Goal: Information Seeking & Learning: Learn about a topic

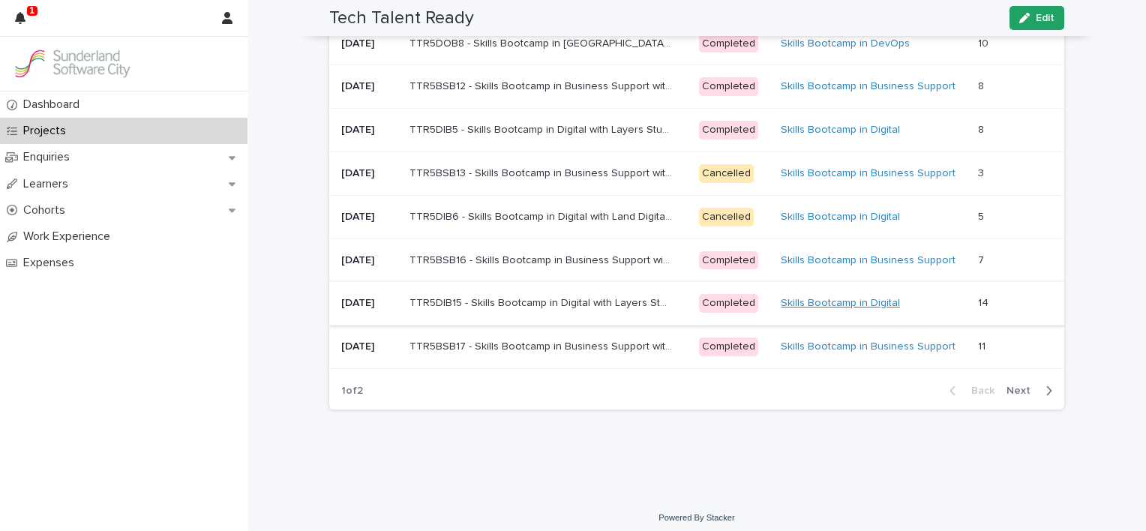
scroll to position [1171, 0]
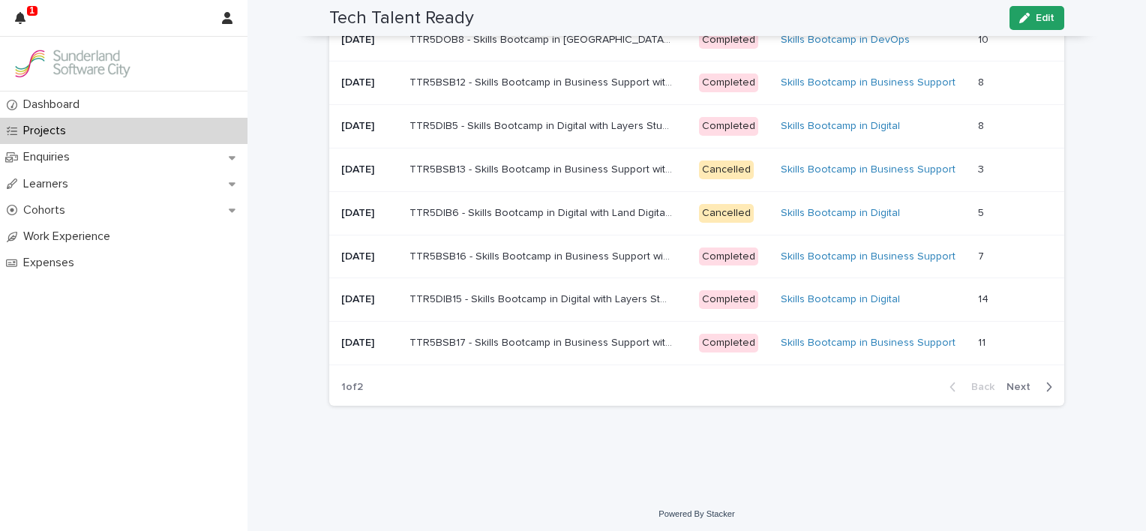
click at [1016, 382] on span "Next" at bounding box center [1023, 387] width 33 height 11
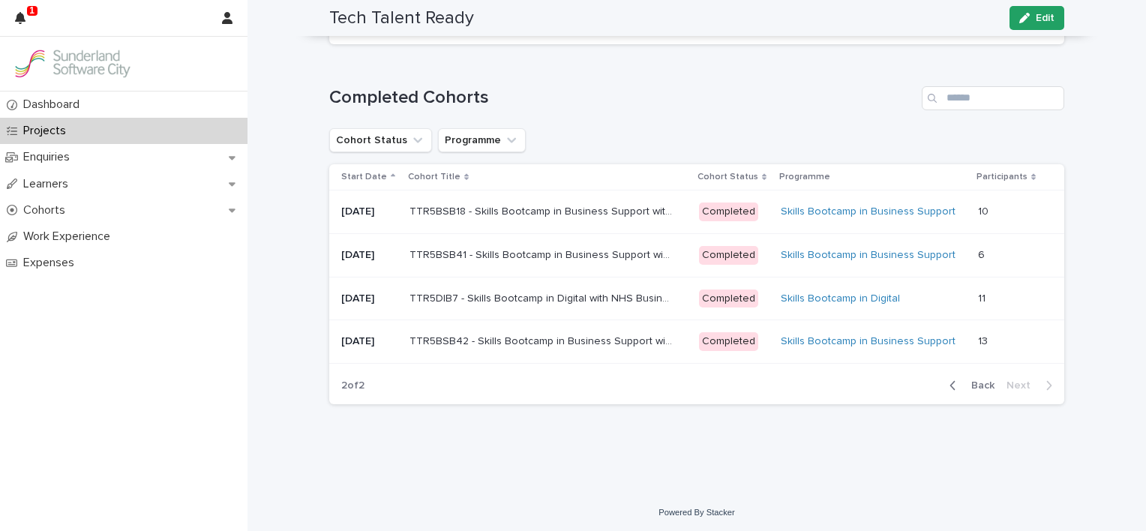
click at [449, 295] on p "TTR5DIB7 - Skills Bootcamp in Digital with NHS Business Services Authority" at bounding box center [543, 298] width 266 height 16
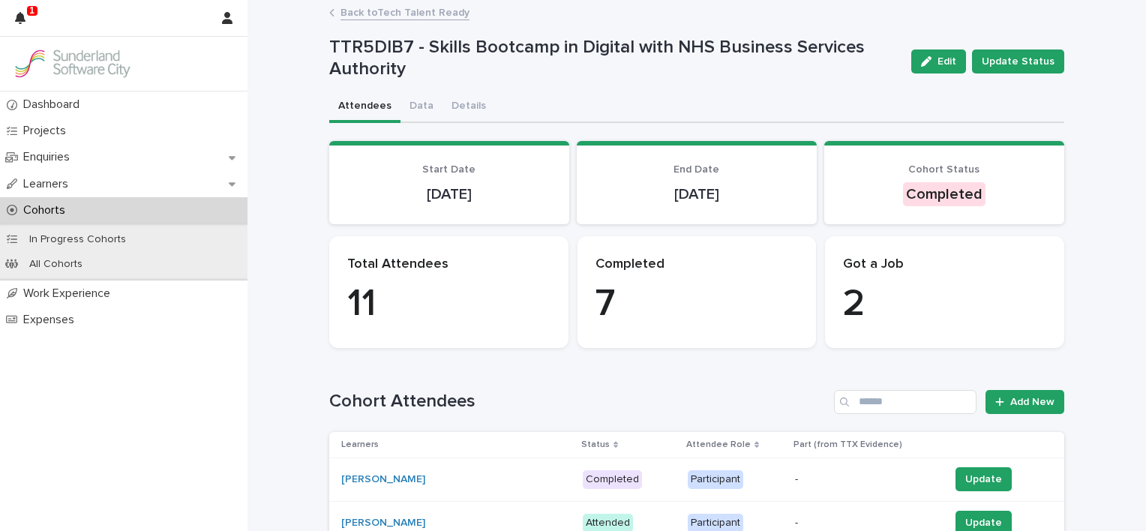
click at [382, 9] on link "Back to Tech Talent Ready" at bounding box center [405, 11] width 129 height 17
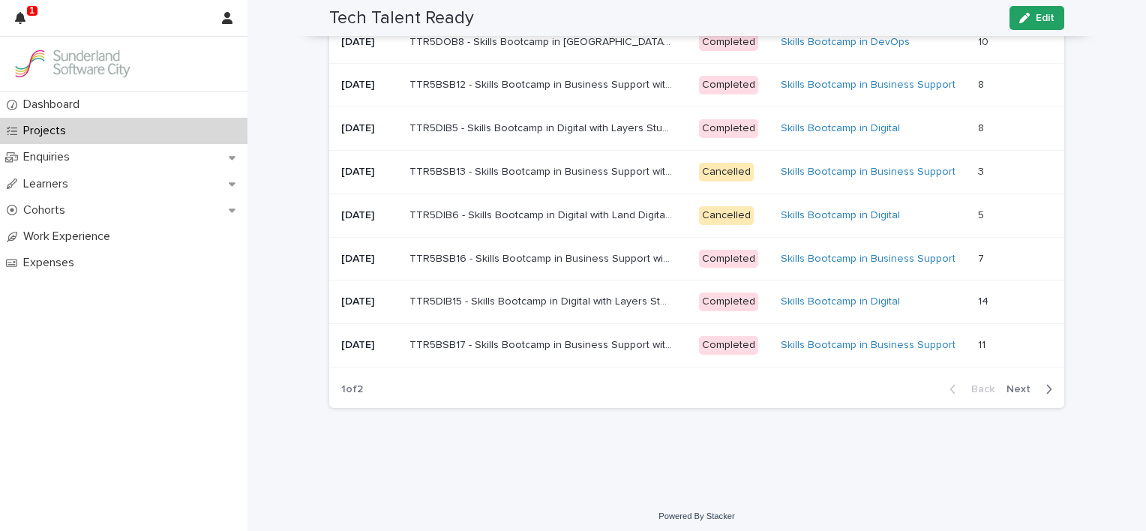
scroll to position [1171, 0]
click at [1019, 387] on span "Next" at bounding box center [1023, 387] width 33 height 11
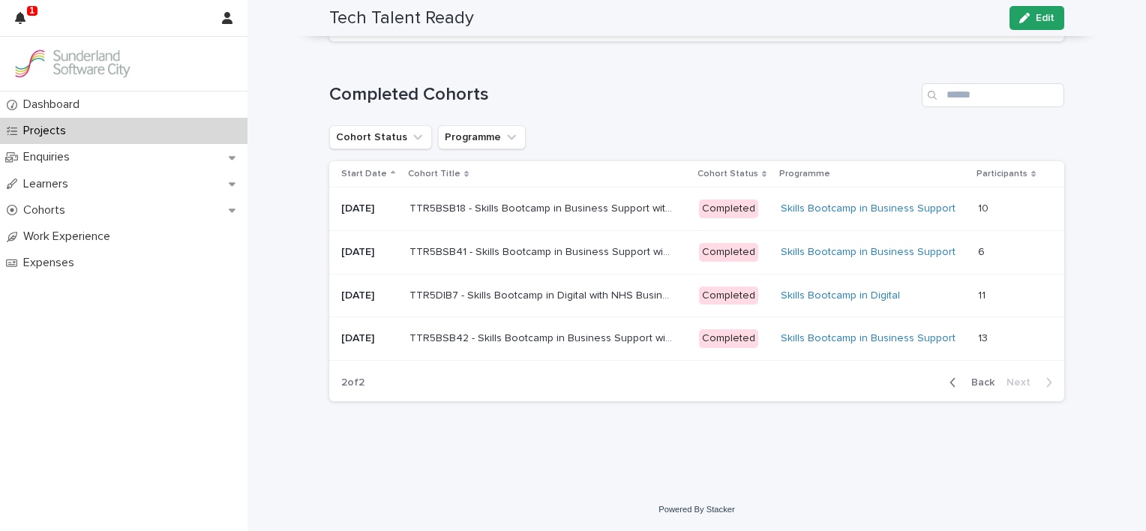
scroll to position [912, 0]
click at [927, 294] on div "Skills Bootcamp in Digital" at bounding box center [873, 299] width 185 height 13
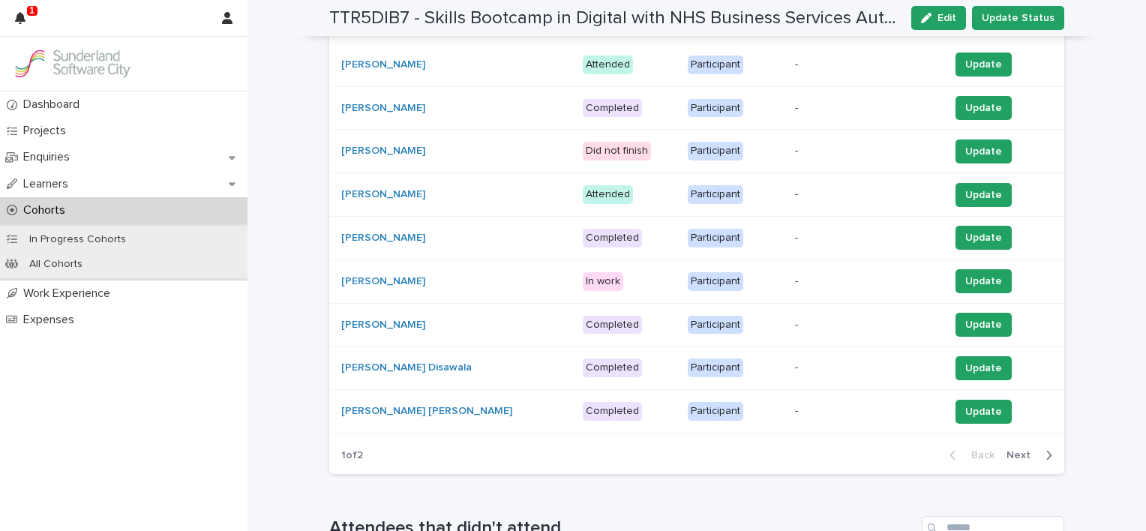
scroll to position [483, 0]
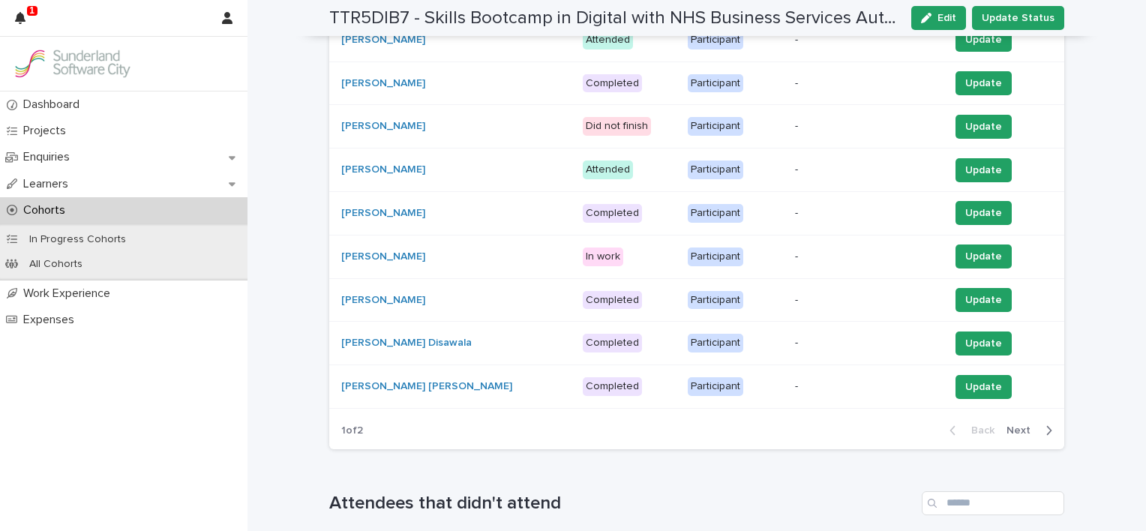
click at [1016, 426] on span "Next" at bounding box center [1023, 430] width 33 height 11
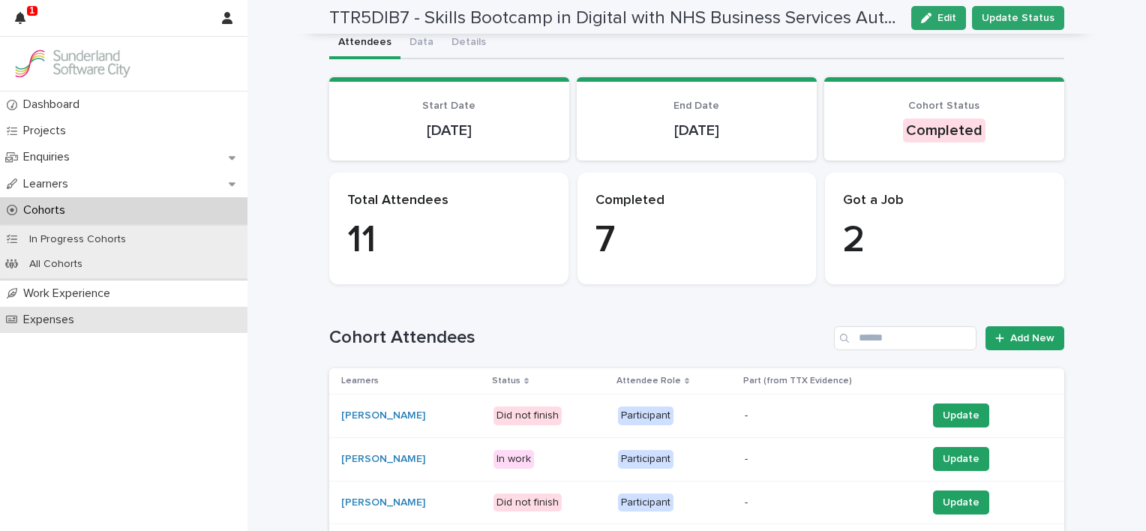
scroll to position [0, 0]
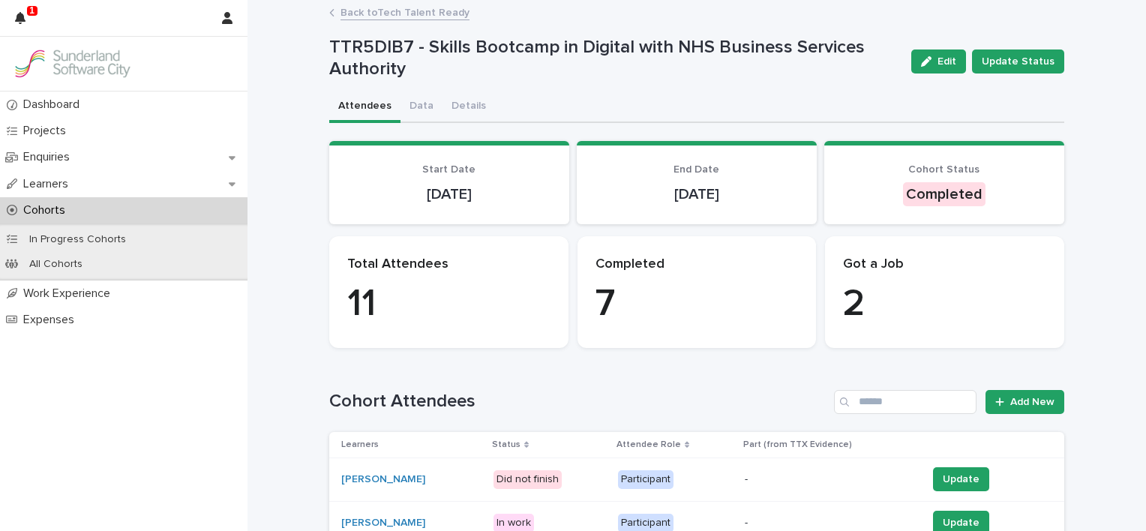
click at [348, 11] on link "Back to Tech Talent Ready" at bounding box center [405, 11] width 129 height 17
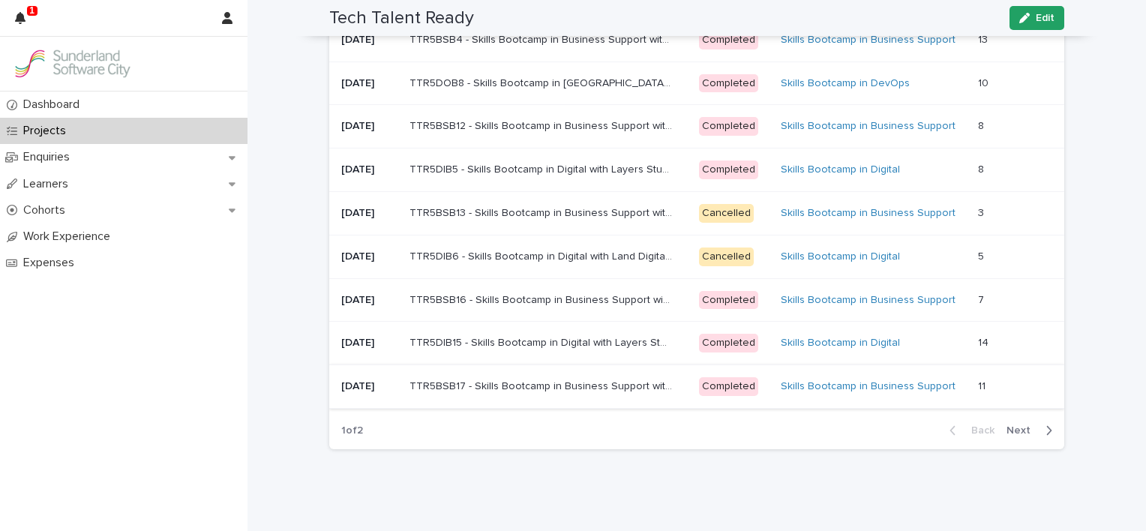
scroll to position [1171, 0]
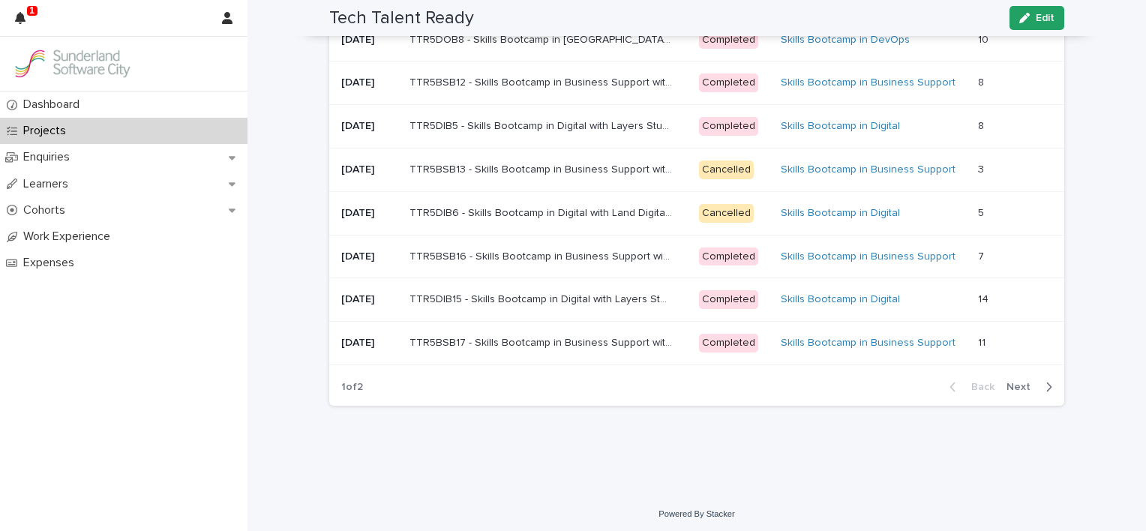
click at [1012, 383] on span "Next" at bounding box center [1023, 387] width 33 height 11
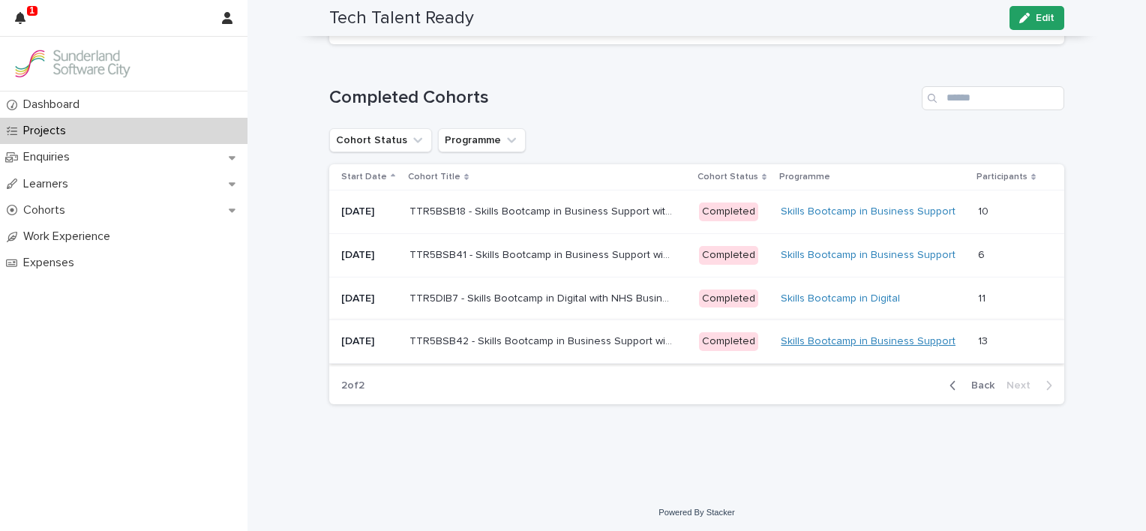
click at [865, 336] on link "Skills Bootcamp in Business Support" at bounding box center [868, 341] width 175 height 13
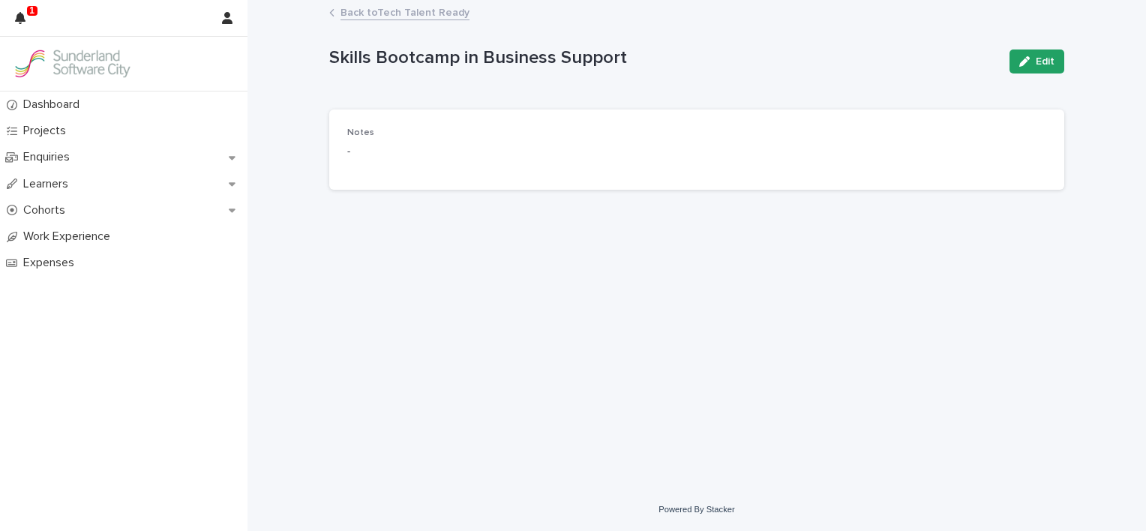
click at [357, 14] on link "Back to Tech Talent Ready" at bounding box center [405, 11] width 129 height 17
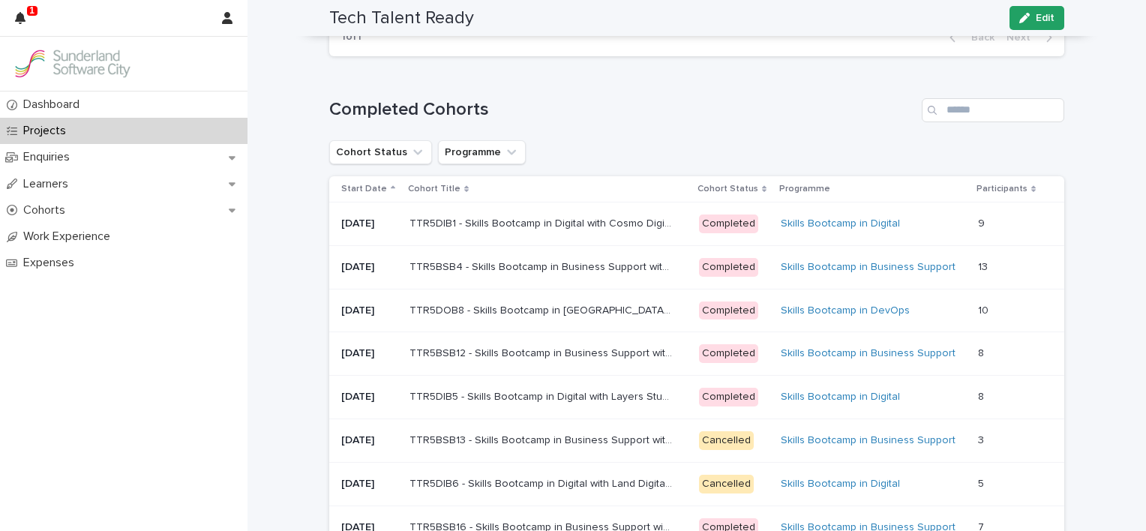
scroll to position [1171, 0]
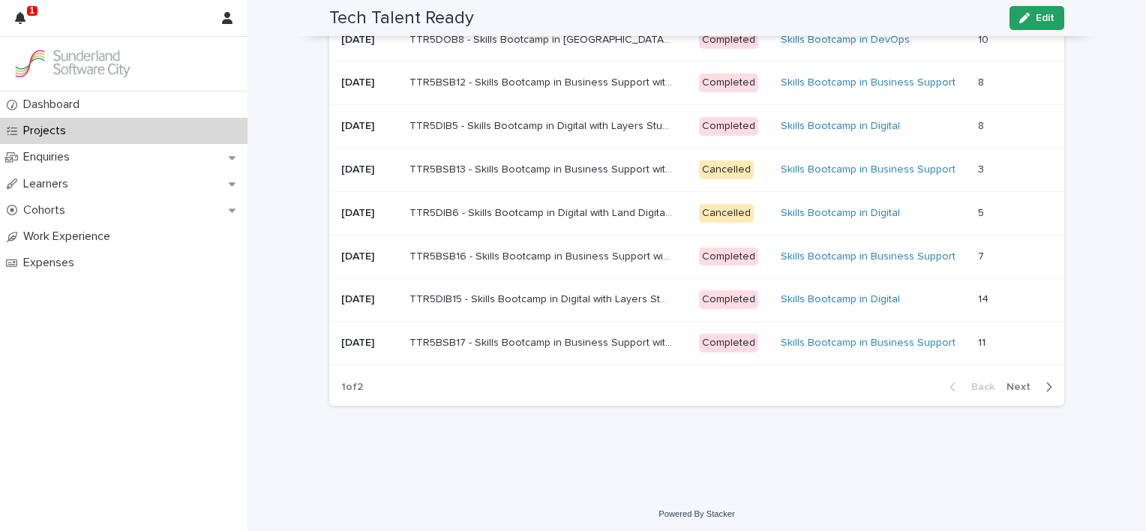
click at [1013, 382] on span "Next" at bounding box center [1023, 387] width 33 height 11
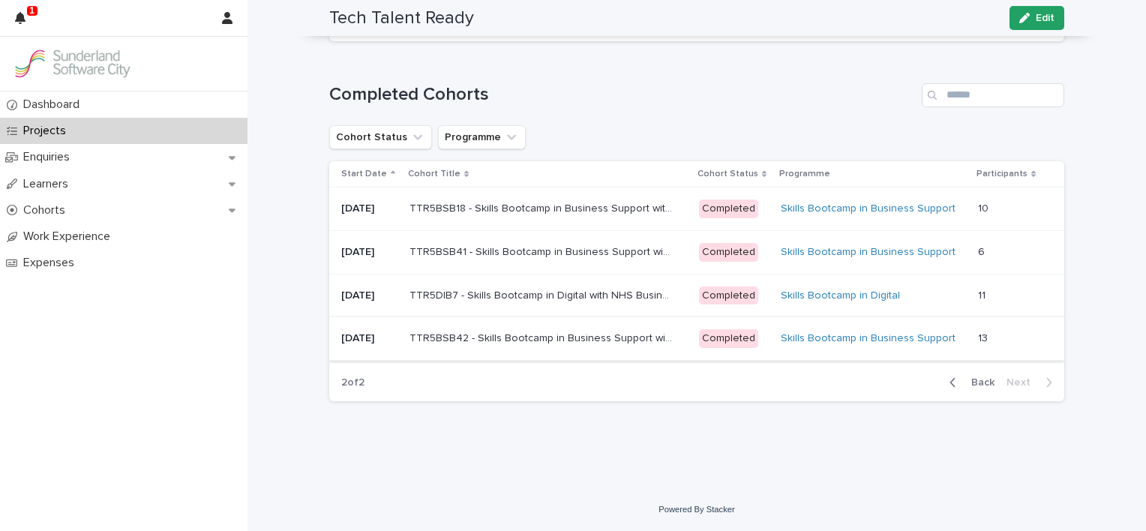
scroll to position [912, 0]
click at [366, 335] on p "[DATE]" at bounding box center [369, 341] width 56 height 13
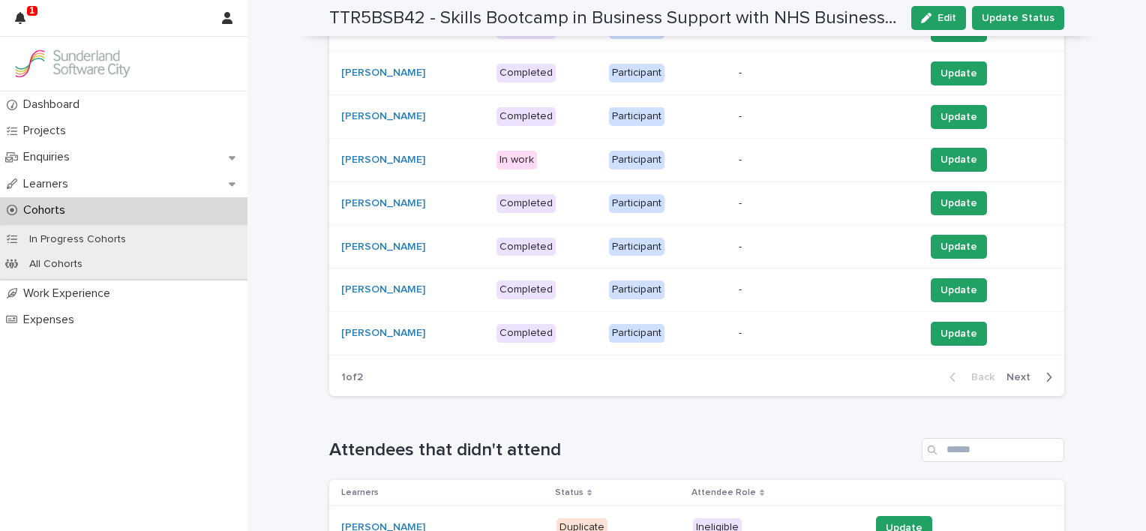
scroll to position [570, 0]
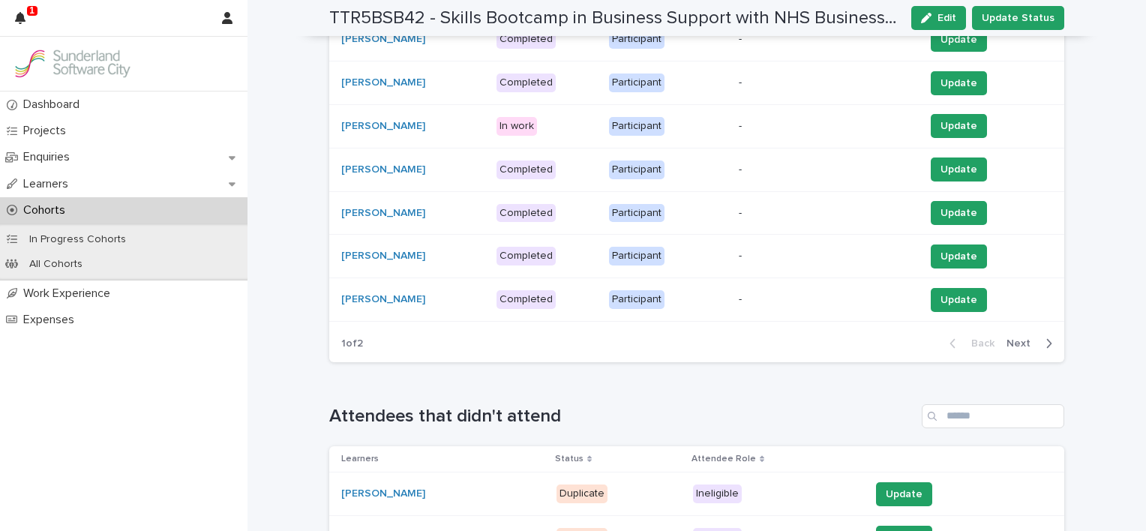
click at [1019, 340] on span "Next" at bounding box center [1023, 343] width 33 height 11
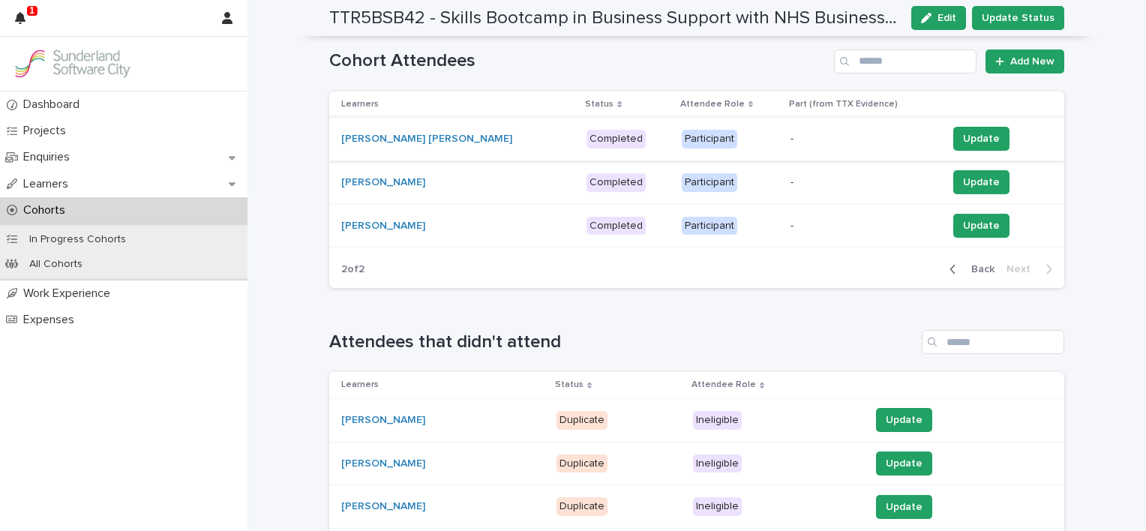
scroll to position [194, 0]
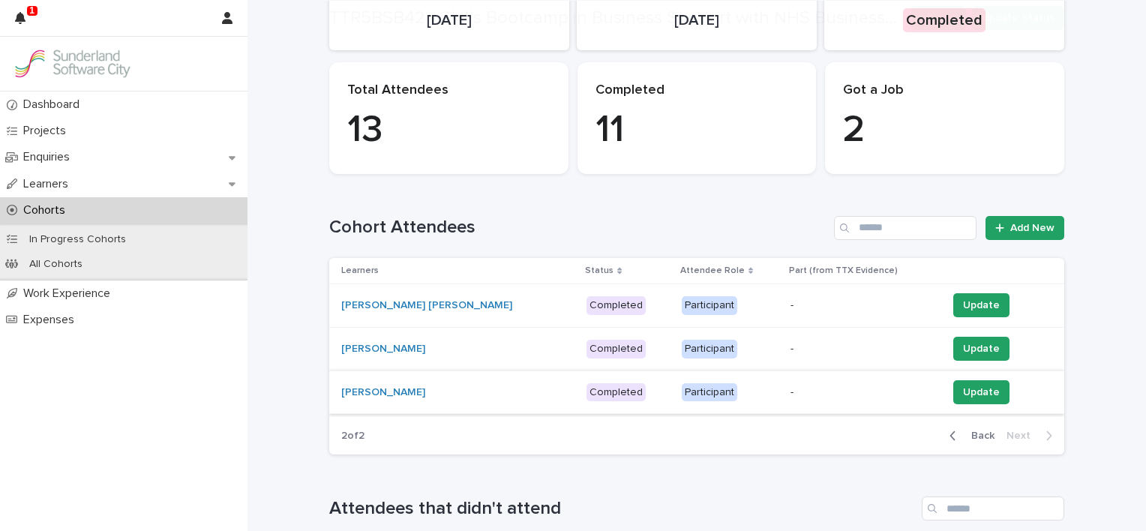
scroll to position [300, 0]
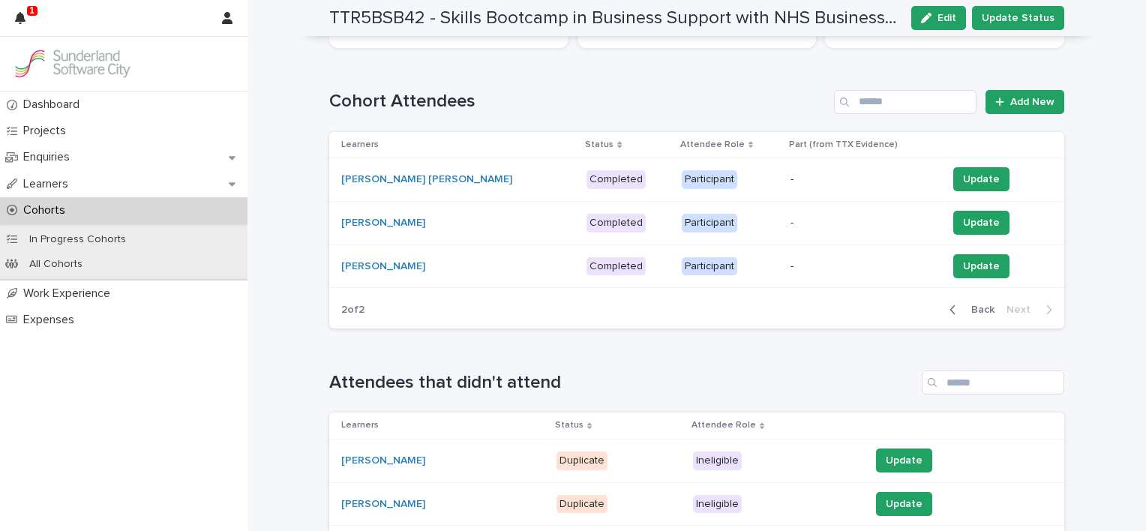
click at [971, 305] on span "Back" at bounding box center [978, 310] width 32 height 11
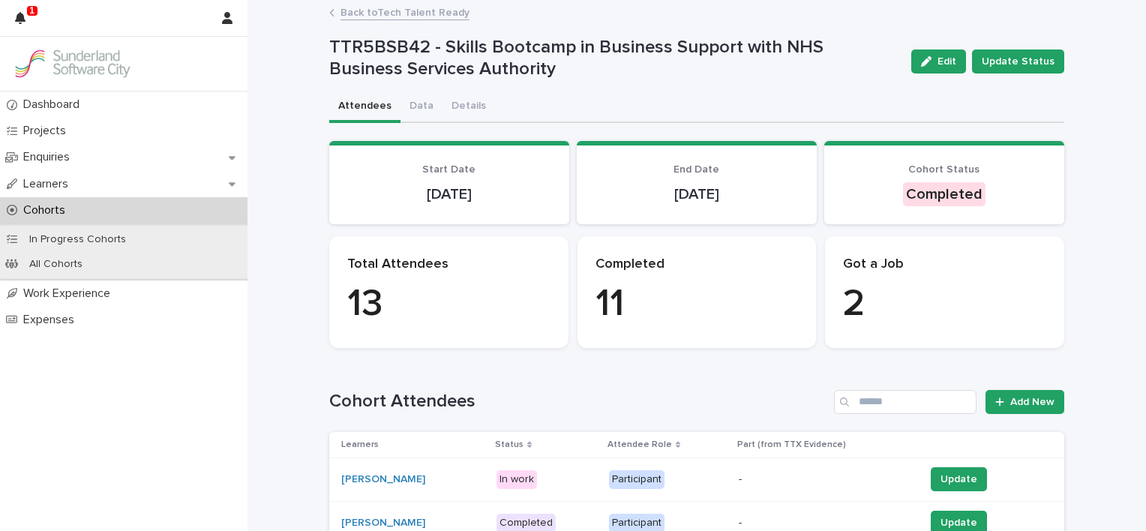
scroll to position [0, 0]
click at [348, 11] on link "Back to Tech Talent Ready" at bounding box center [405, 11] width 129 height 17
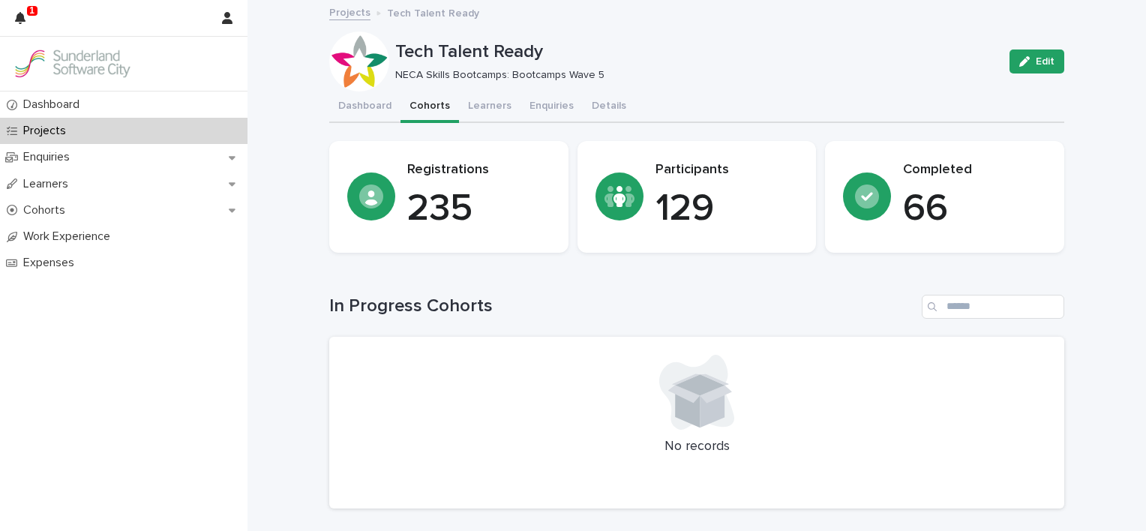
click at [422, 105] on button "Cohorts" at bounding box center [430, 108] width 59 height 32
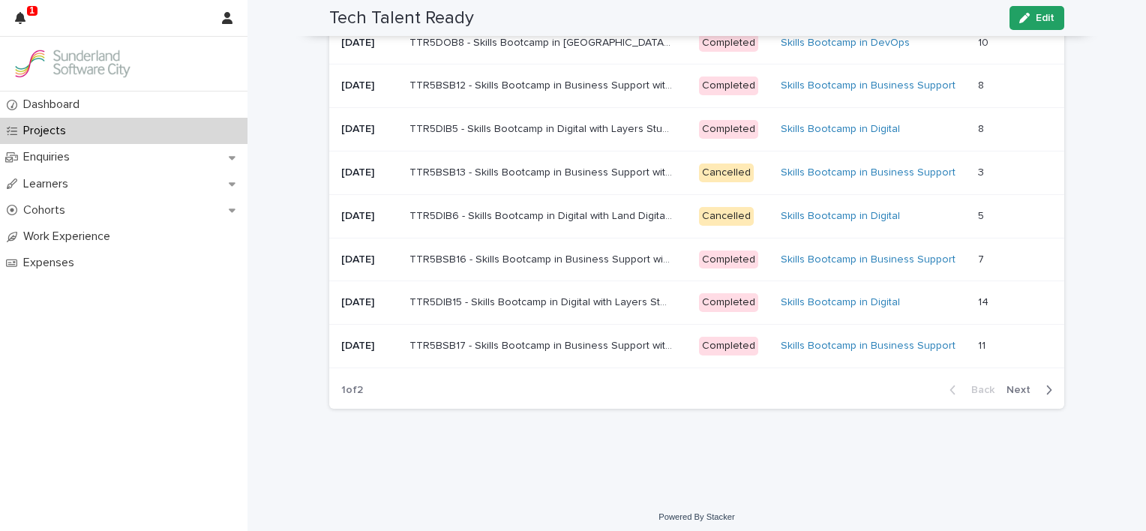
scroll to position [1171, 0]
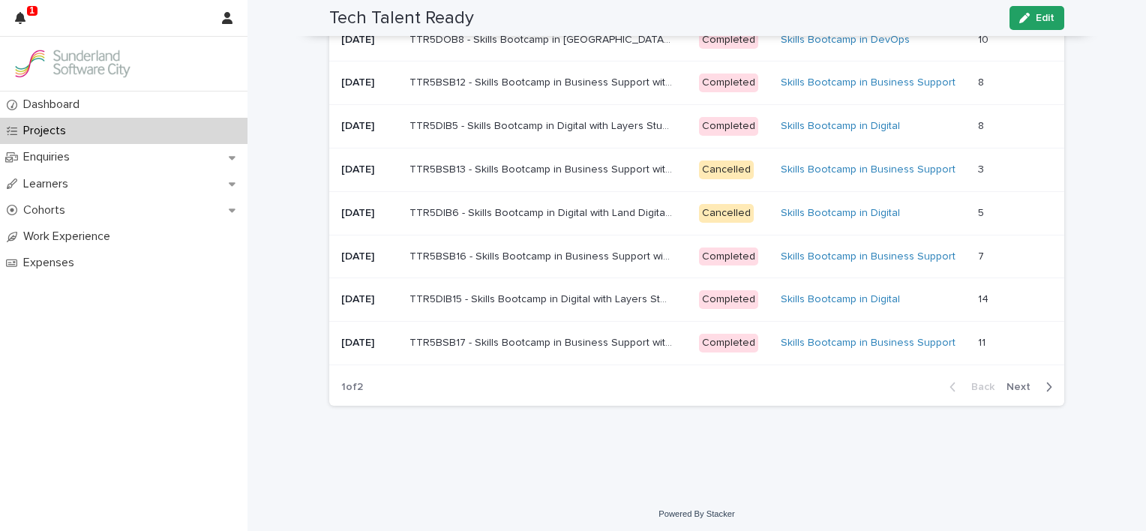
click at [1011, 382] on span "Next" at bounding box center [1023, 387] width 33 height 11
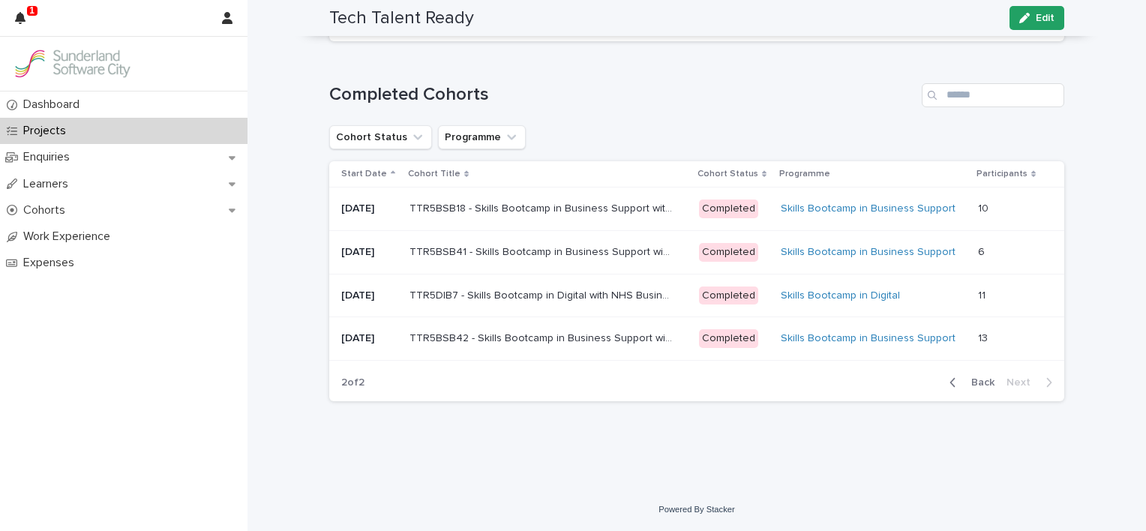
scroll to position [912, 0]
click at [565, 295] on p "TTR5DIB7 - Skills Bootcamp in Digital with NHS Business Services Authority" at bounding box center [543, 298] width 266 height 16
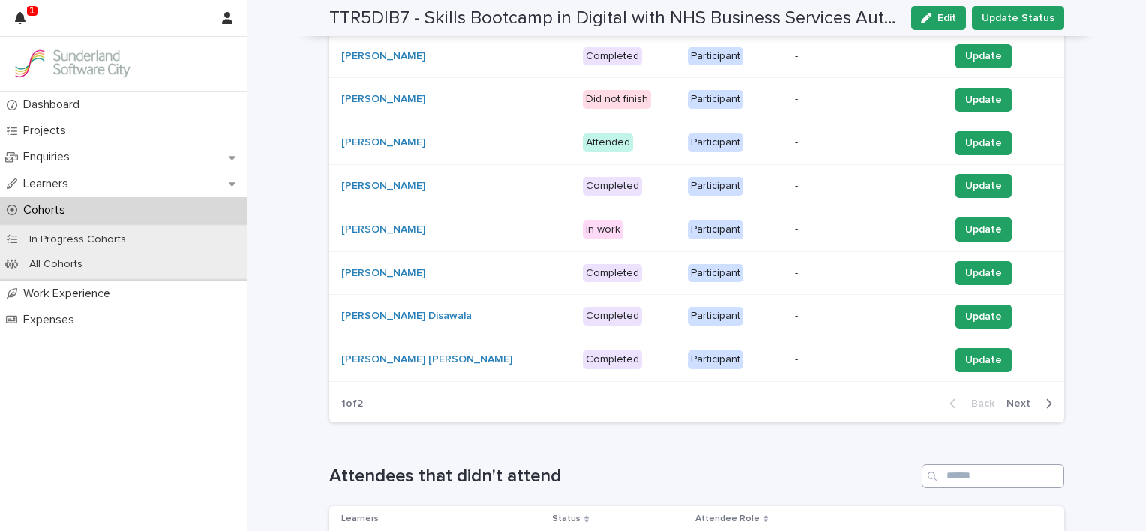
scroll to position [545, 0]
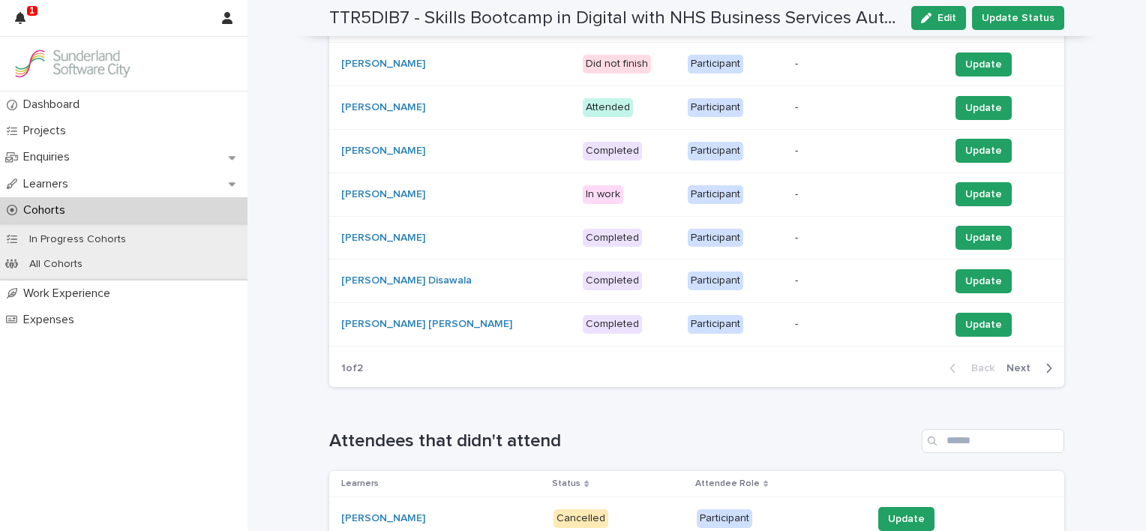
click at [1020, 363] on span "Next" at bounding box center [1023, 368] width 33 height 11
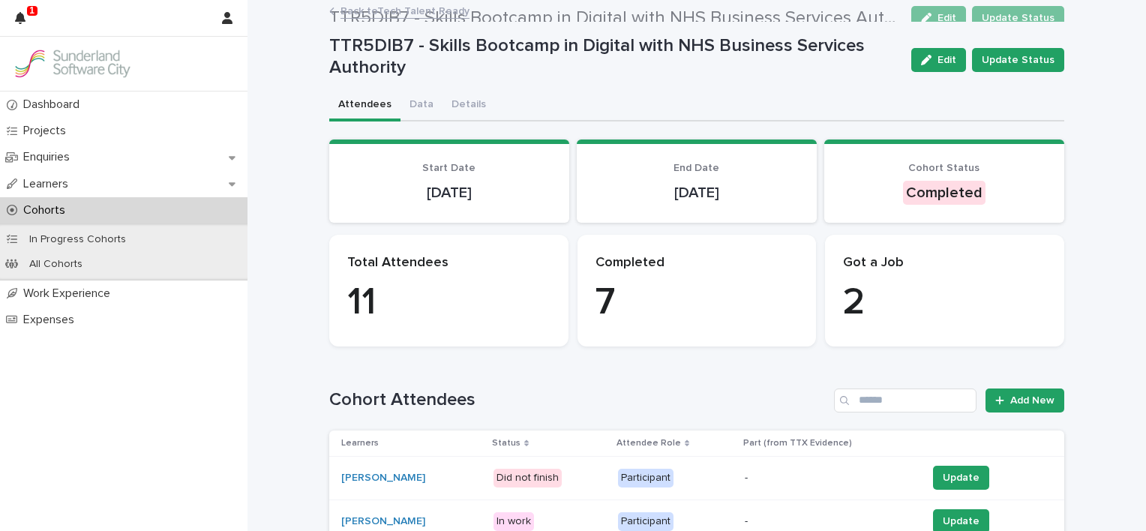
scroll to position [0, 0]
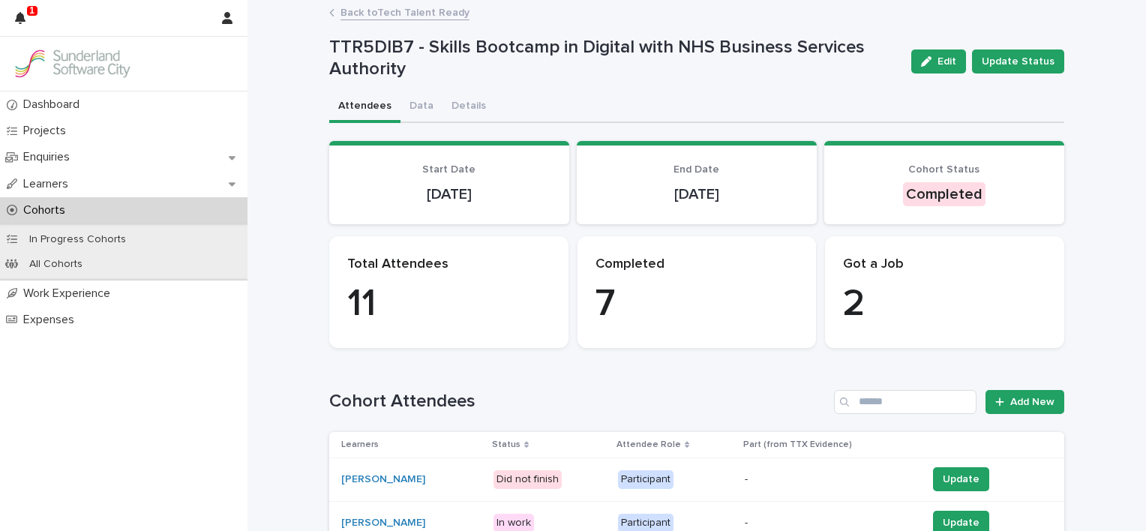
click at [391, 14] on link "Back to Tech Talent Ready" at bounding box center [405, 11] width 129 height 17
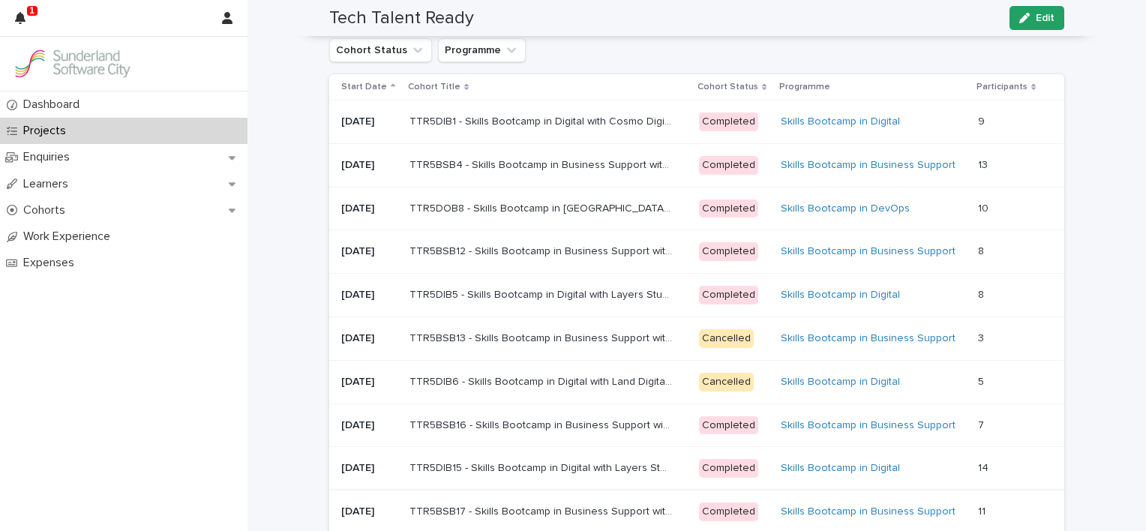
scroll to position [1125, 0]
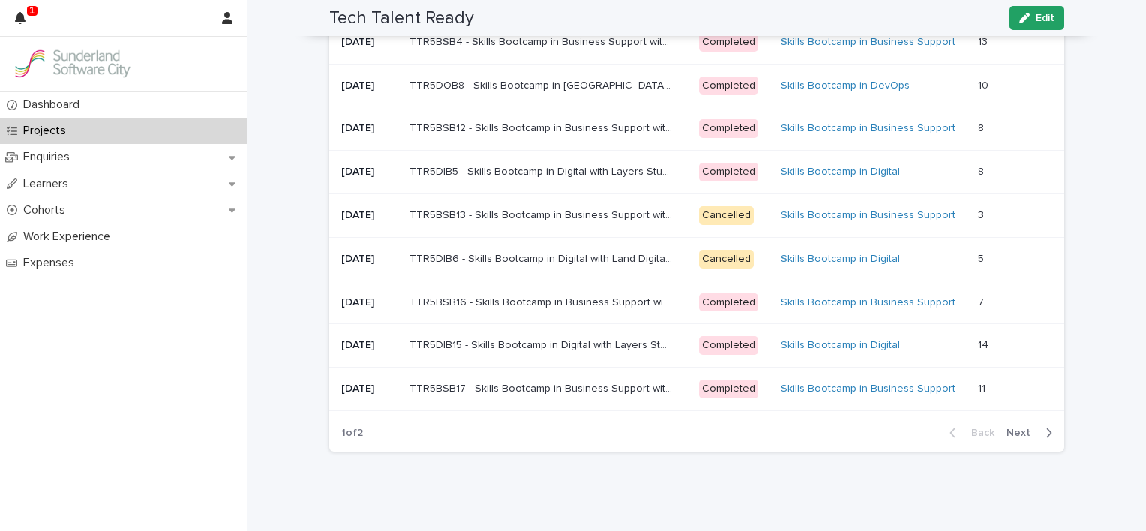
click at [1021, 428] on span "Next" at bounding box center [1023, 433] width 33 height 11
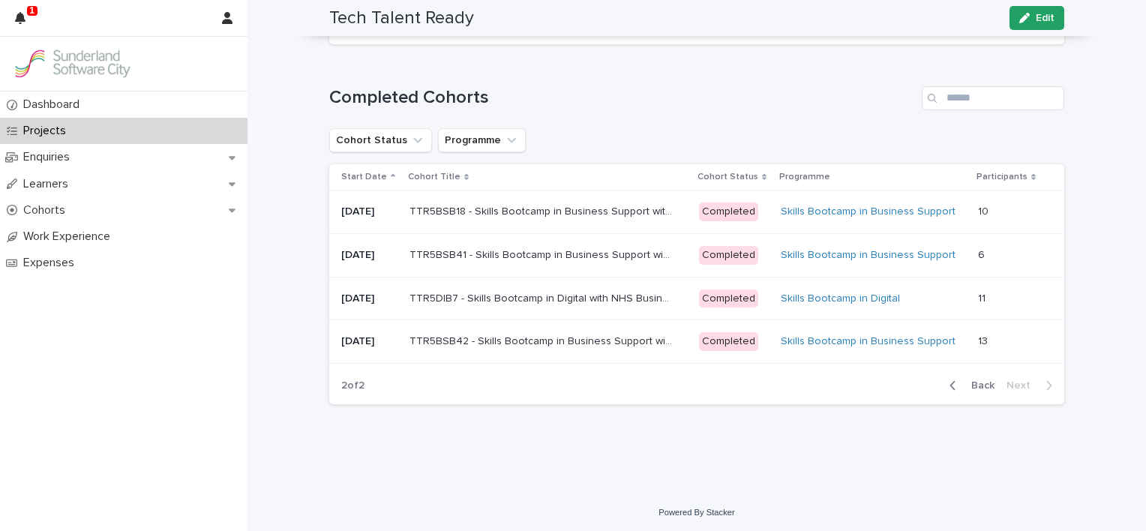
click at [910, 331] on div "Skills Bootcamp in Business Support" at bounding box center [873, 341] width 185 height 25
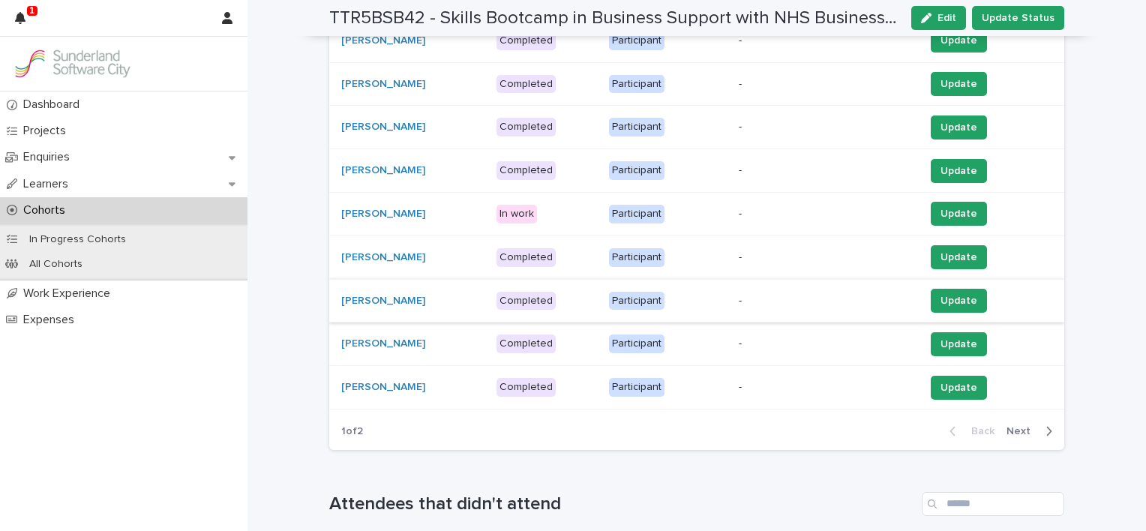
scroll to position [557, 0]
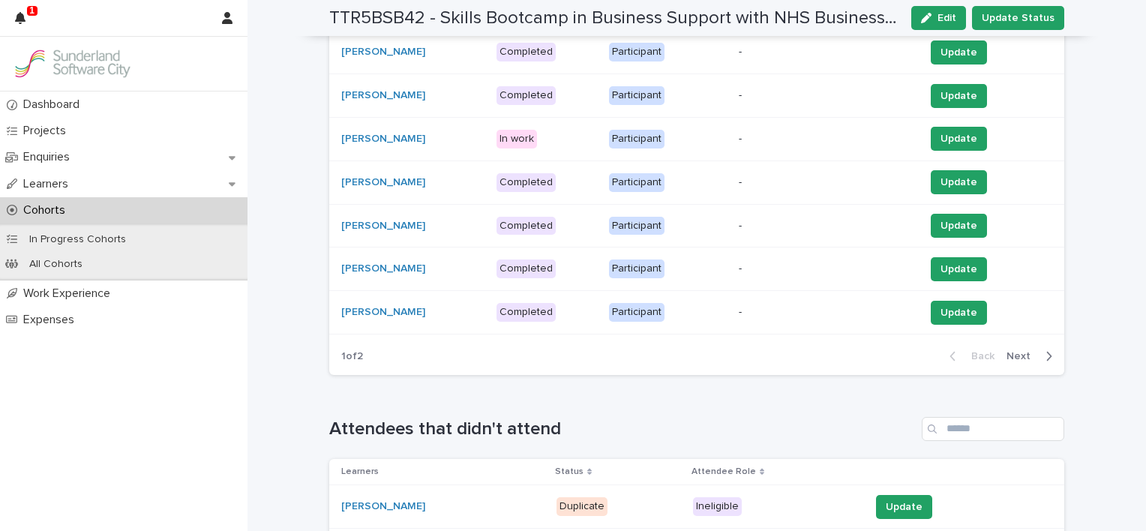
click at [1011, 356] on span "Next" at bounding box center [1023, 356] width 33 height 11
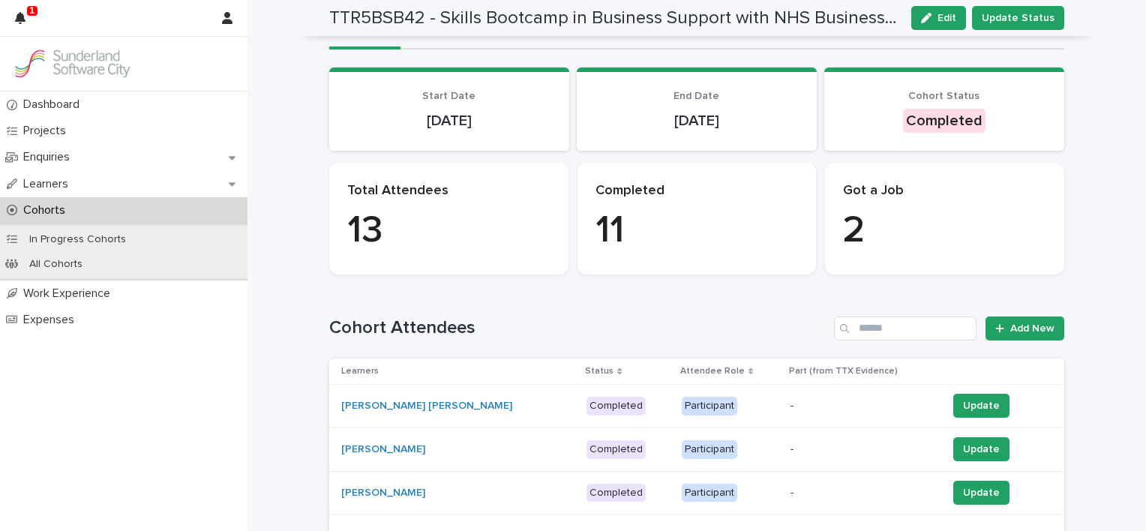
scroll to position [0, 0]
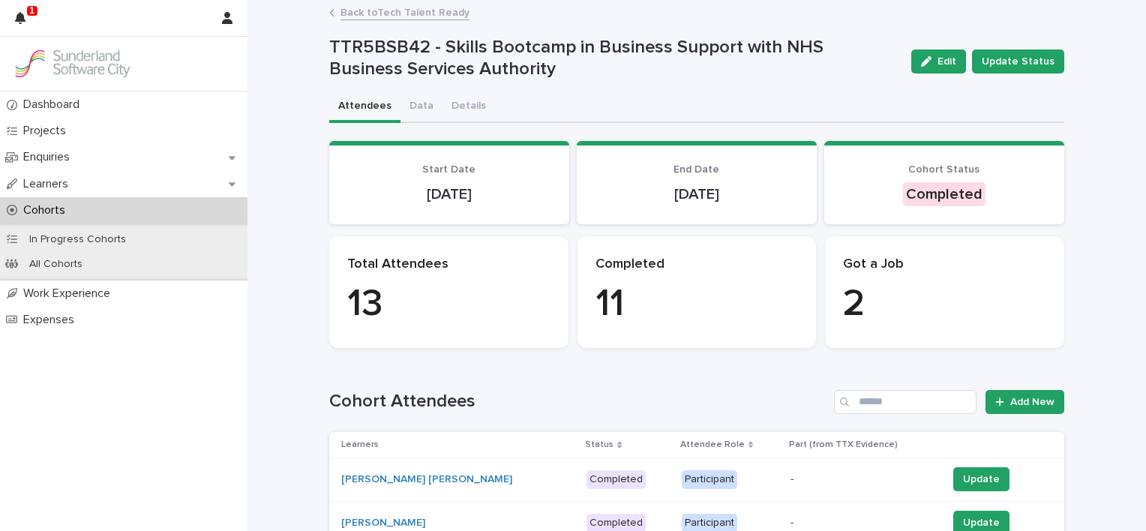
click at [384, 15] on link "Back to Tech Talent Ready" at bounding box center [405, 11] width 129 height 17
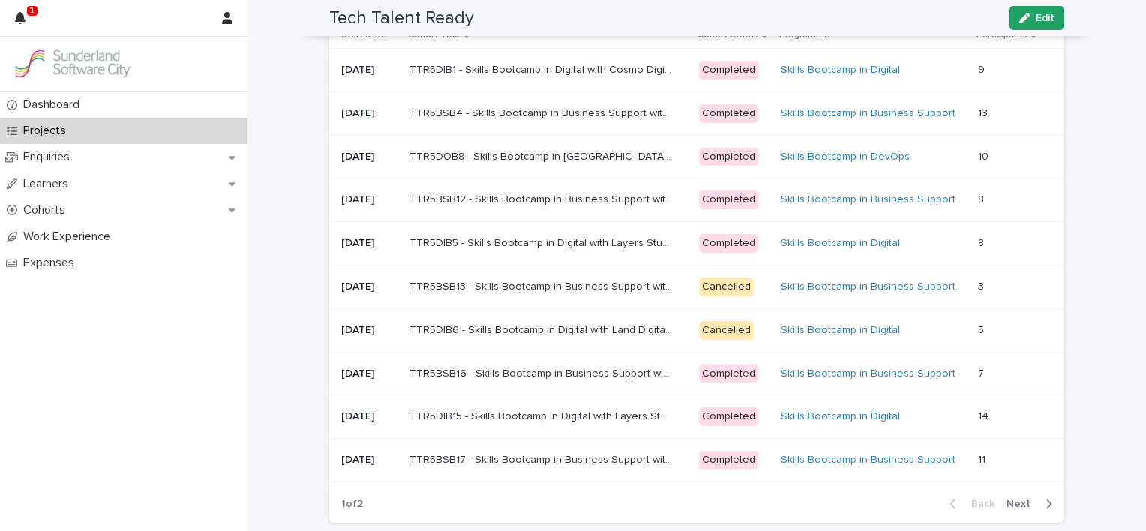
scroll to position [1171, 0]
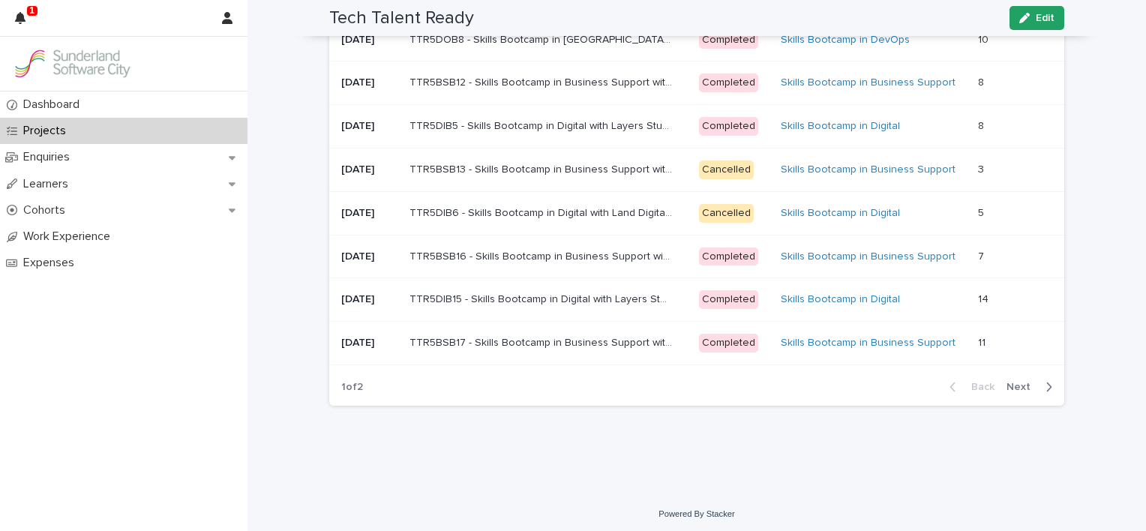
click at [1019, 383] on span "Next" at bounding box center [1023, 387] width 33 height 11
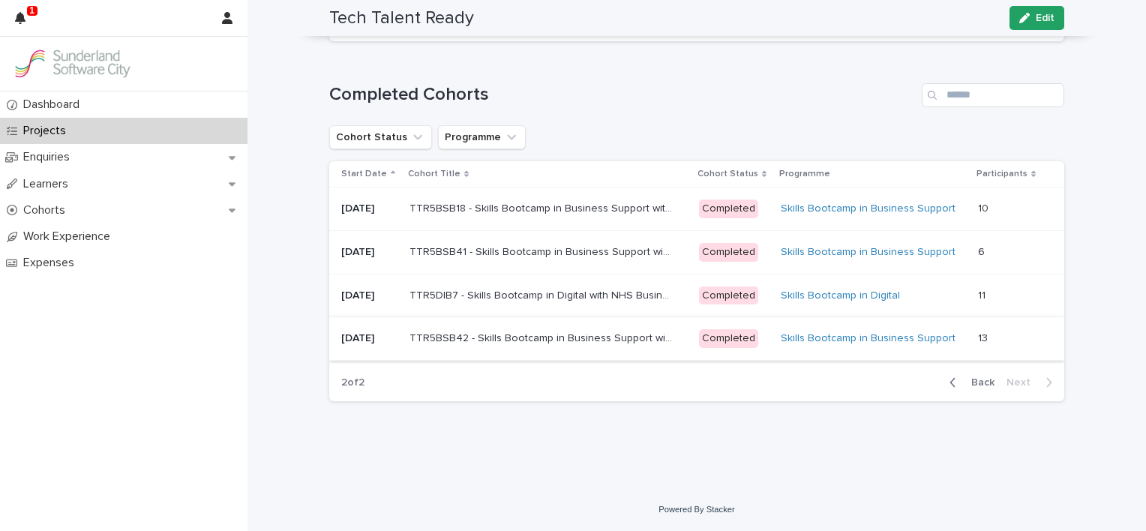
scroll to position [912, 0]
click at [359, 296] on p "[DATE]" at bounding box center [369, 299] width 56 height 13
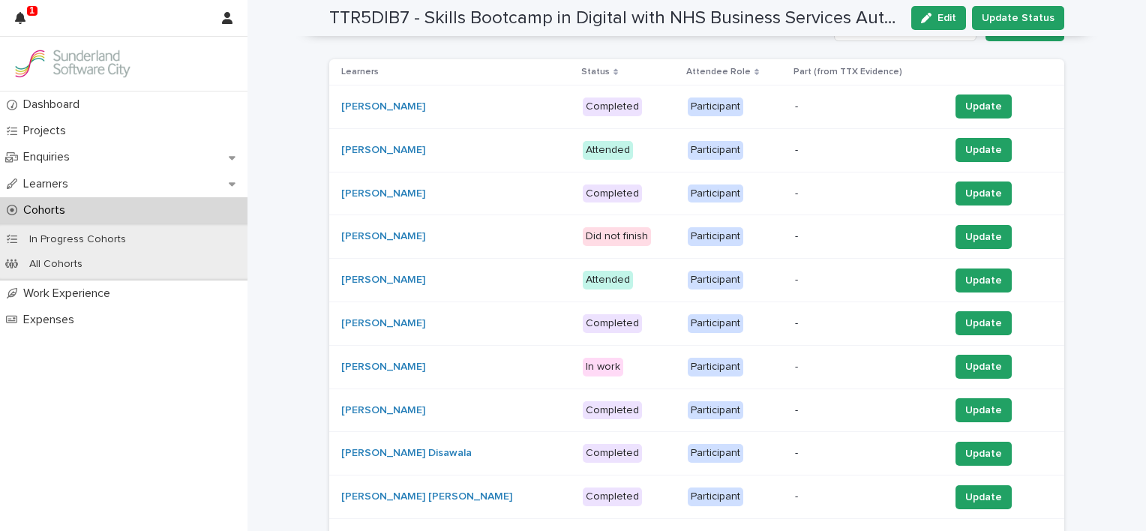
scroll to position [408, 0]
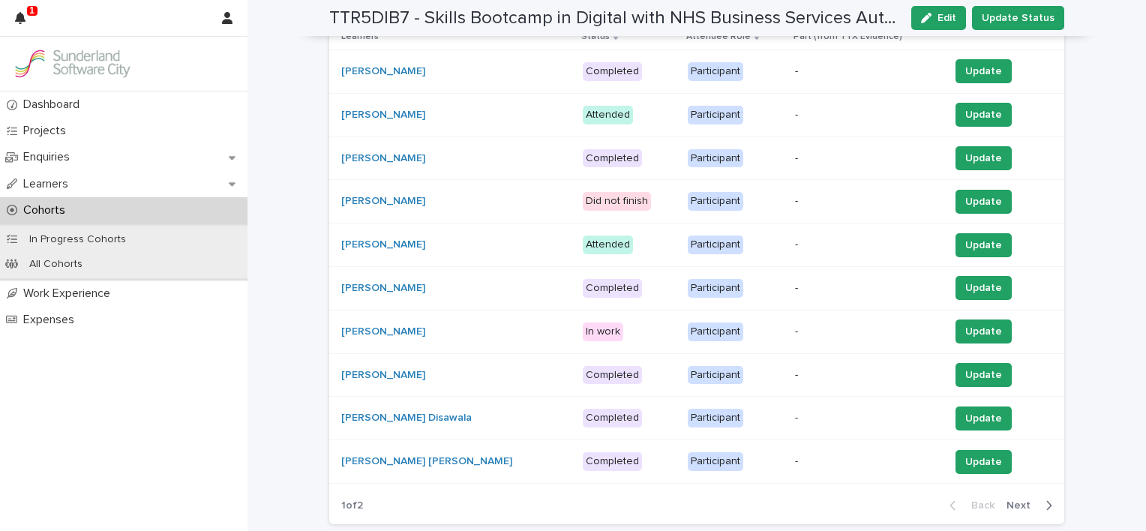
click at [1020, 500] on span "Next" at bounding box center [1023, 505] width 33 height 11
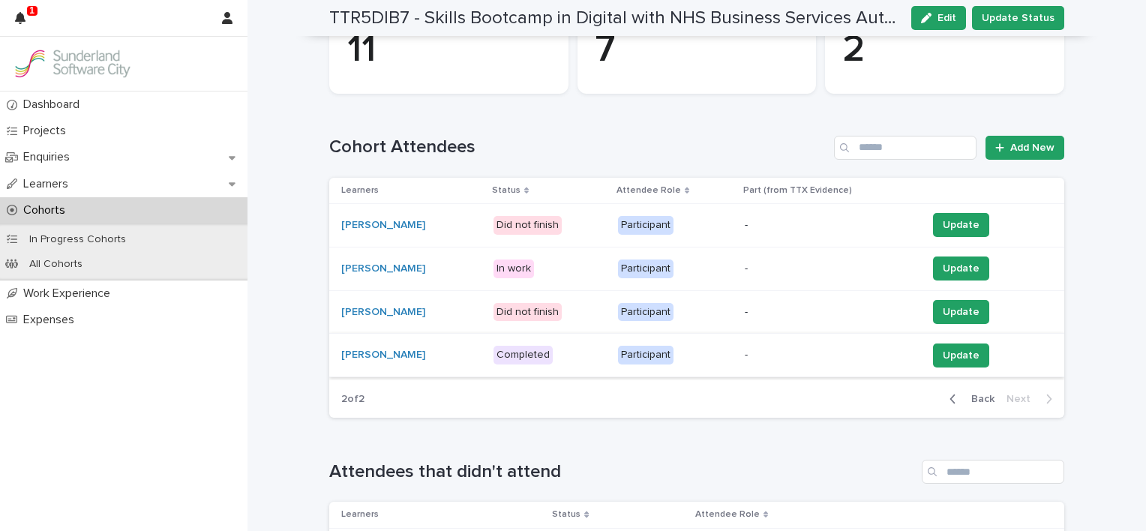
scroll to position [300, 0]
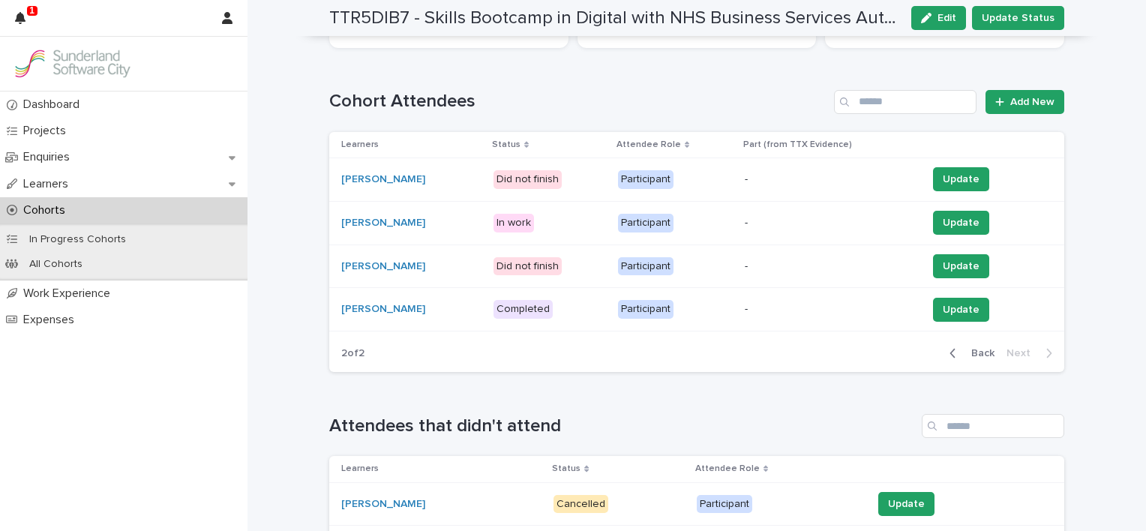
click at [967, 350] on span "Back" at bounding box center [978, 353] width 32 height 11
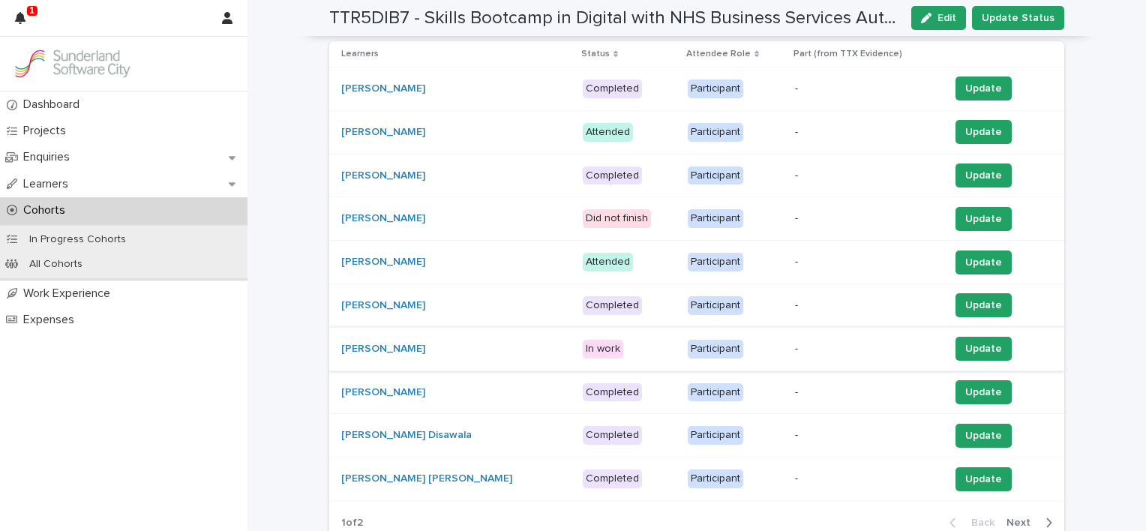
scroll to position [375, 0]
